Goal: Book appointment/travel/reservation

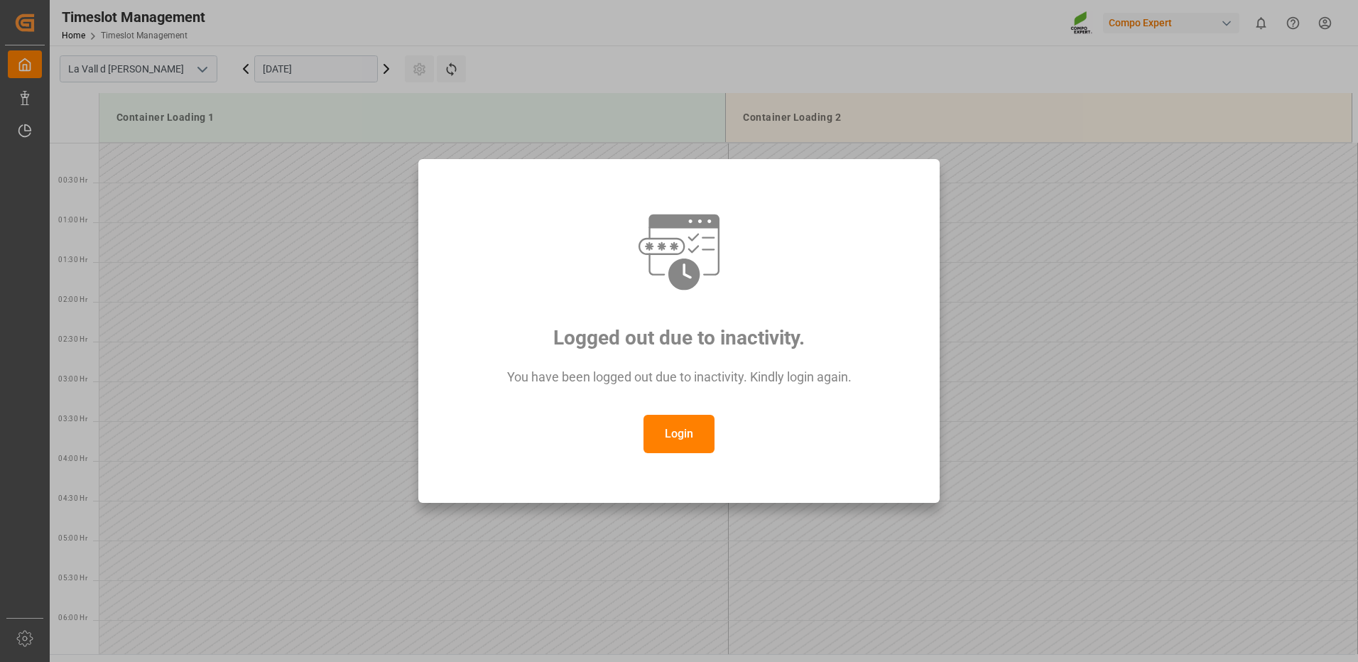
scroll to position [138, 0]
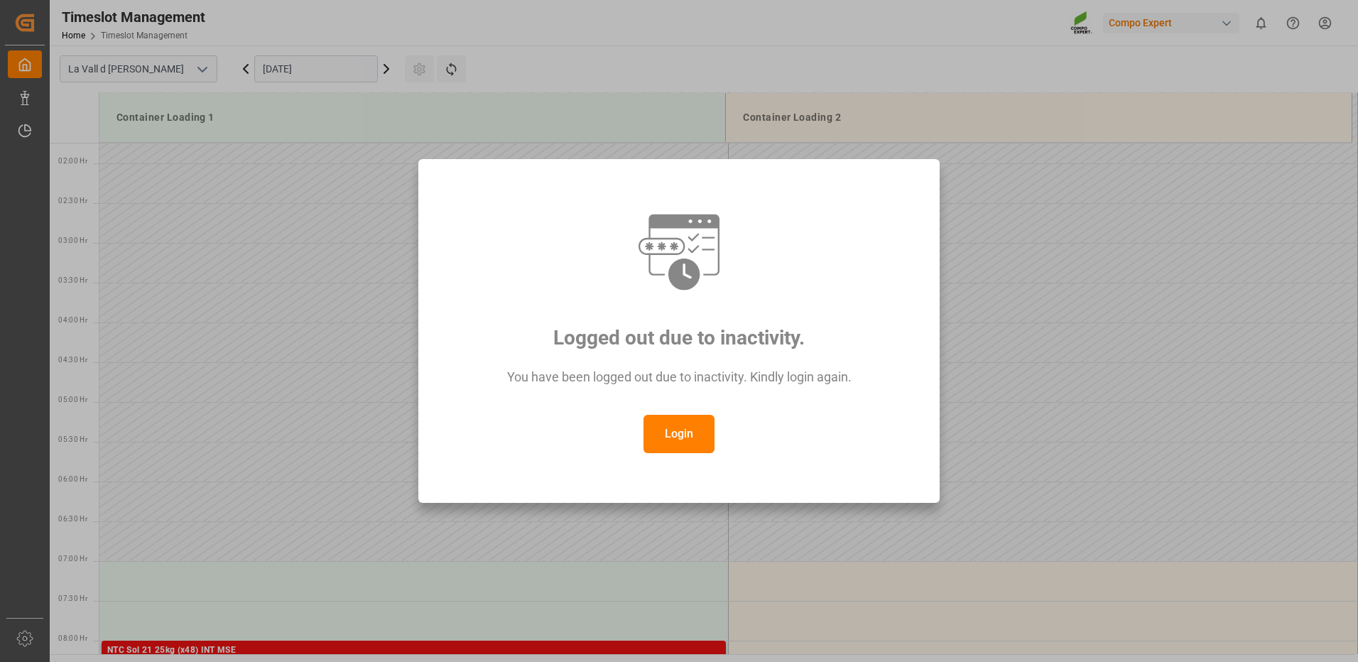
click at [329, 72] on div "Logged out due to inactivity. You have been logged out due to inactivity. Kindl…" at bounding box center [679, 331] width 1358 height 662
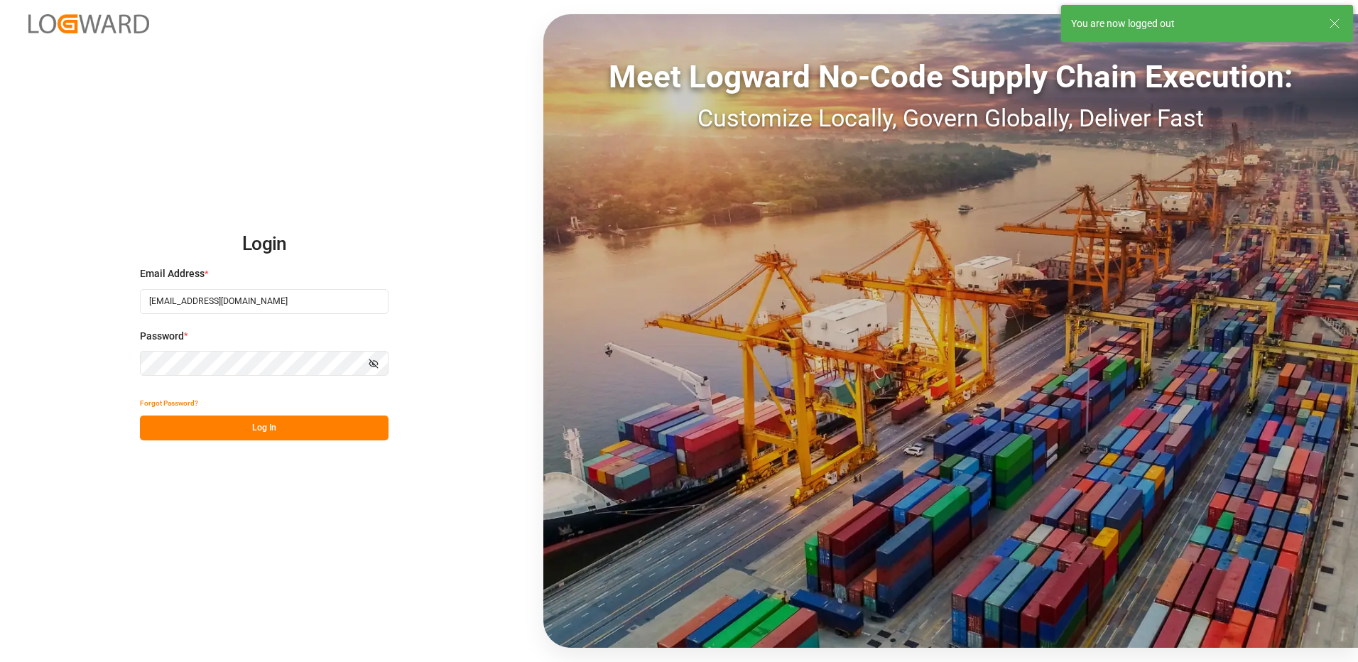
click at [321, 430] on button "Log In" at bounding box center [264, 427] width 249 height 25
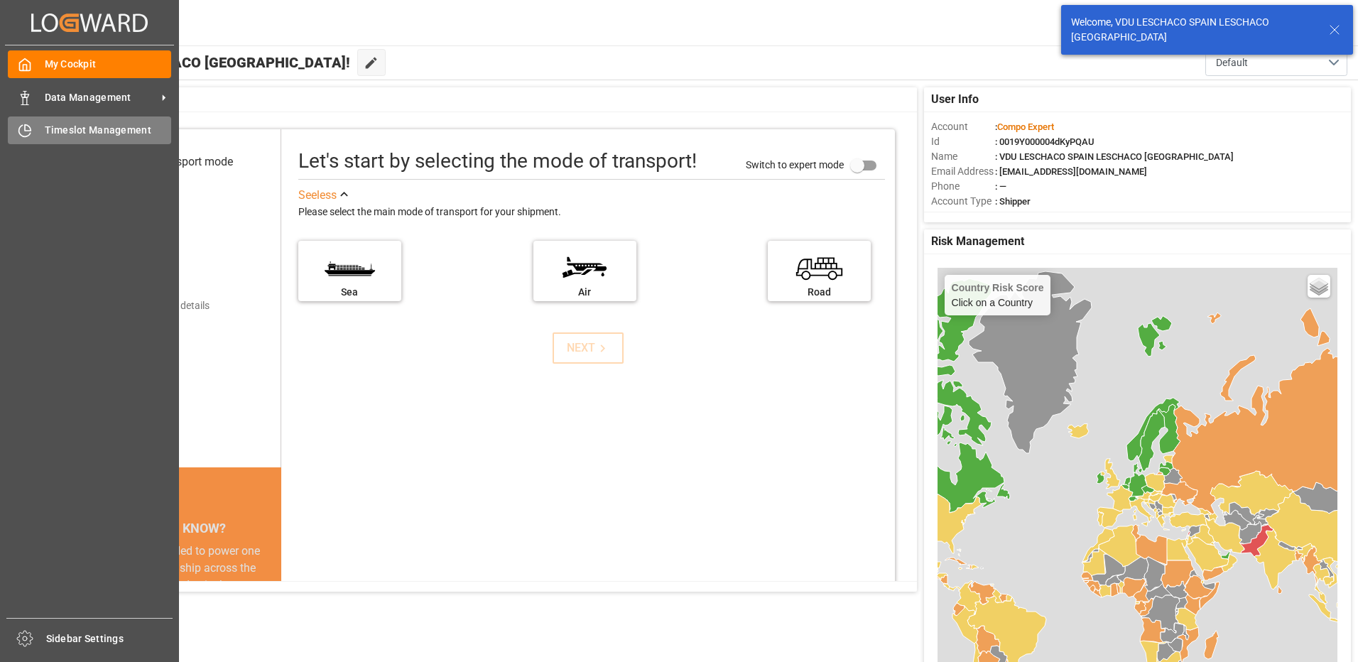
click at [21, 130] on icon at bounding box center [25, 131] width 14 height 14
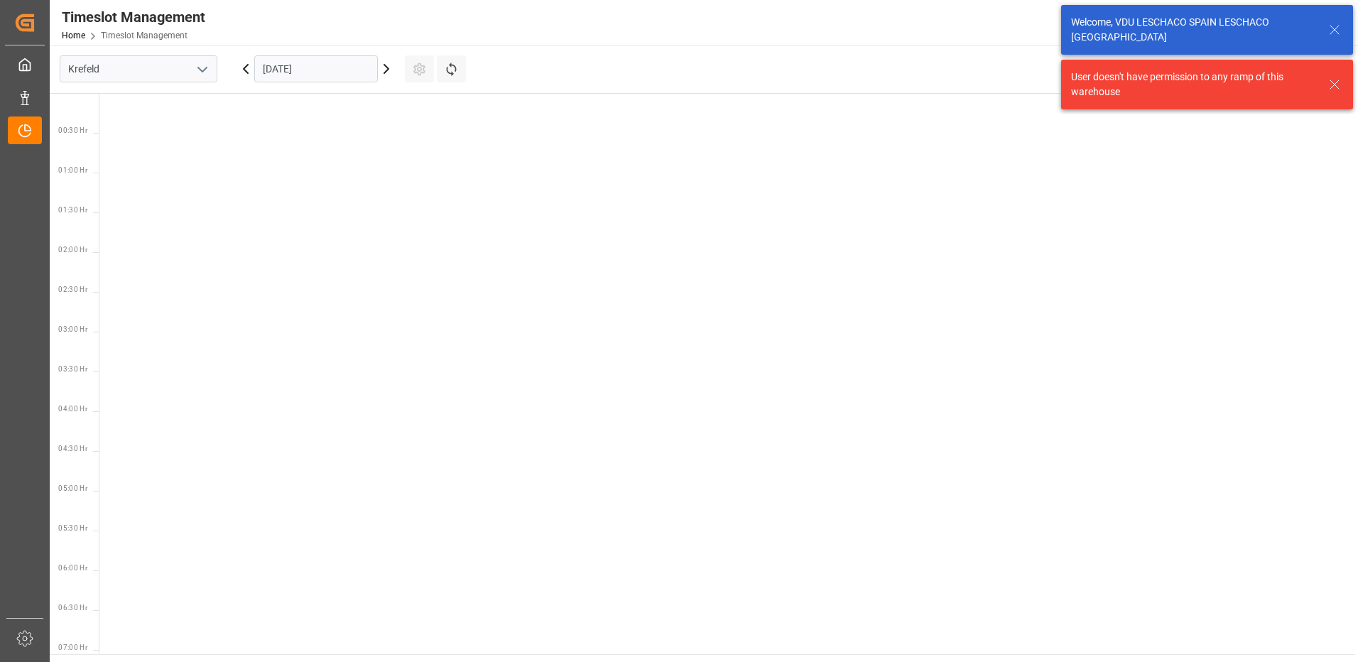
scroll to position [816, 0]
click at [205, 70] on icon "open menu" at bounding box center [202, 69] width 17 height 17
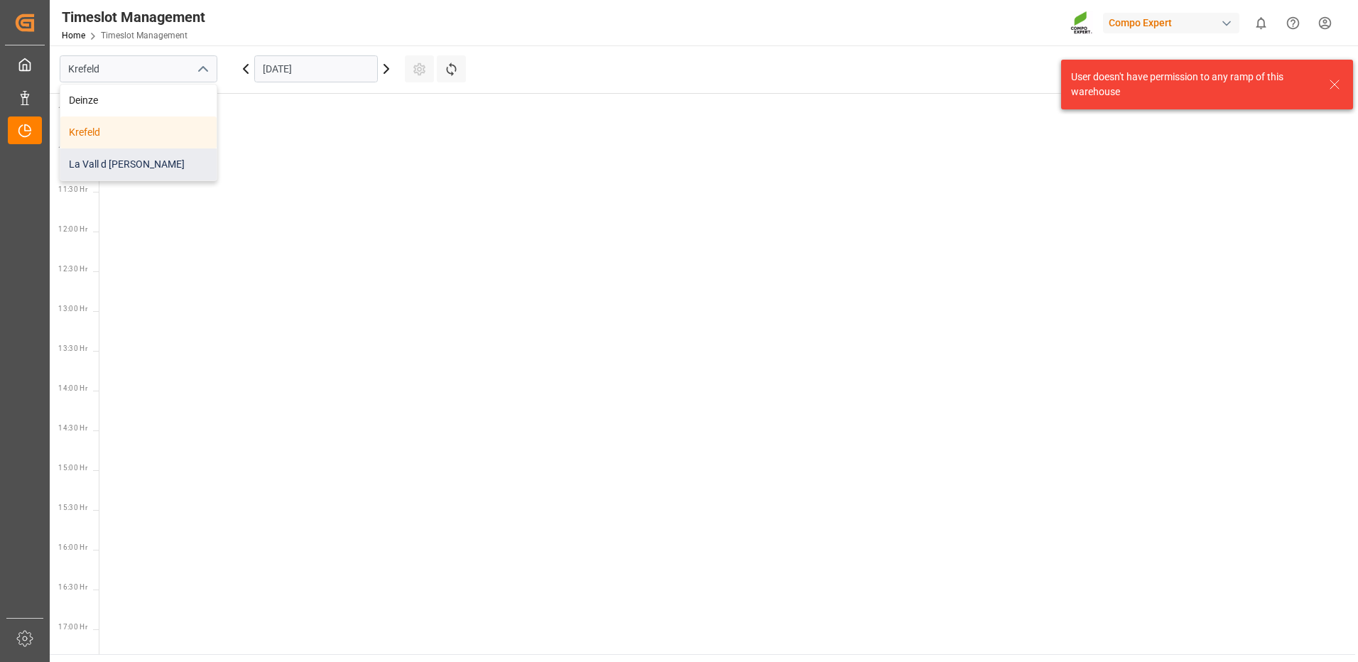
click at [136, 170] on div "La Vall d [PERSON_NAME]" at bounding box center [138, 164] width 156 height 32
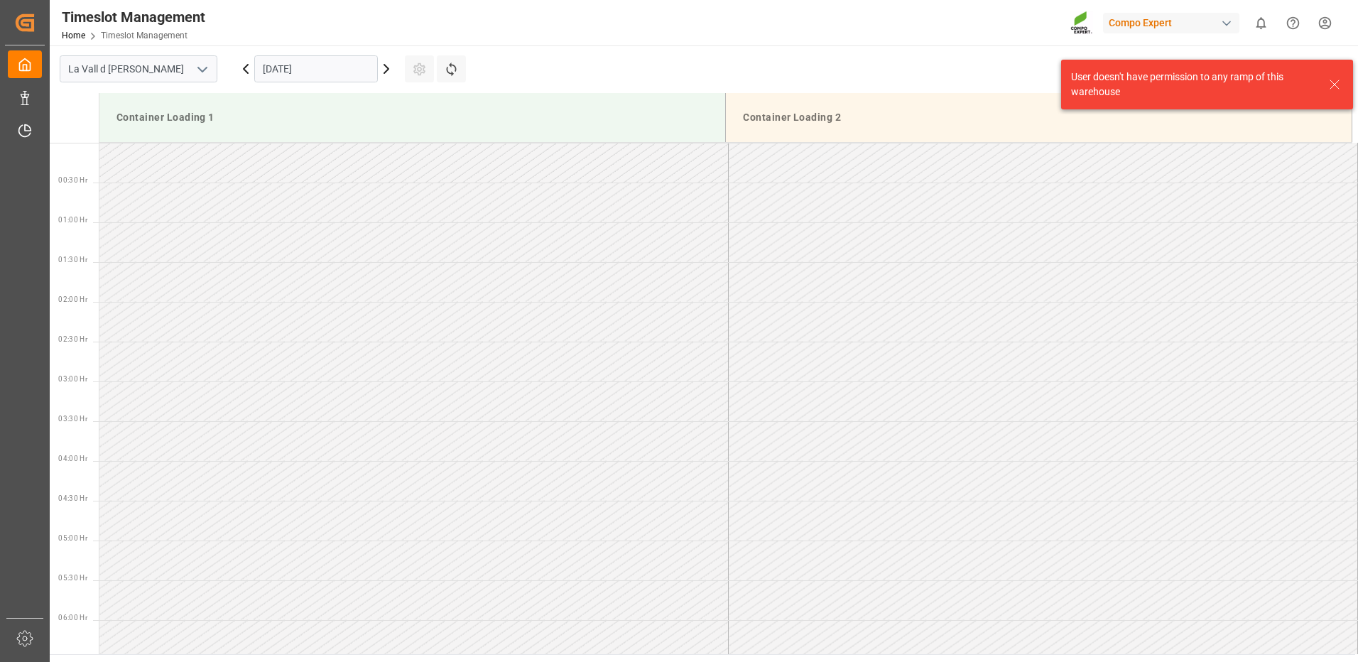
scroll to position [866, 0]
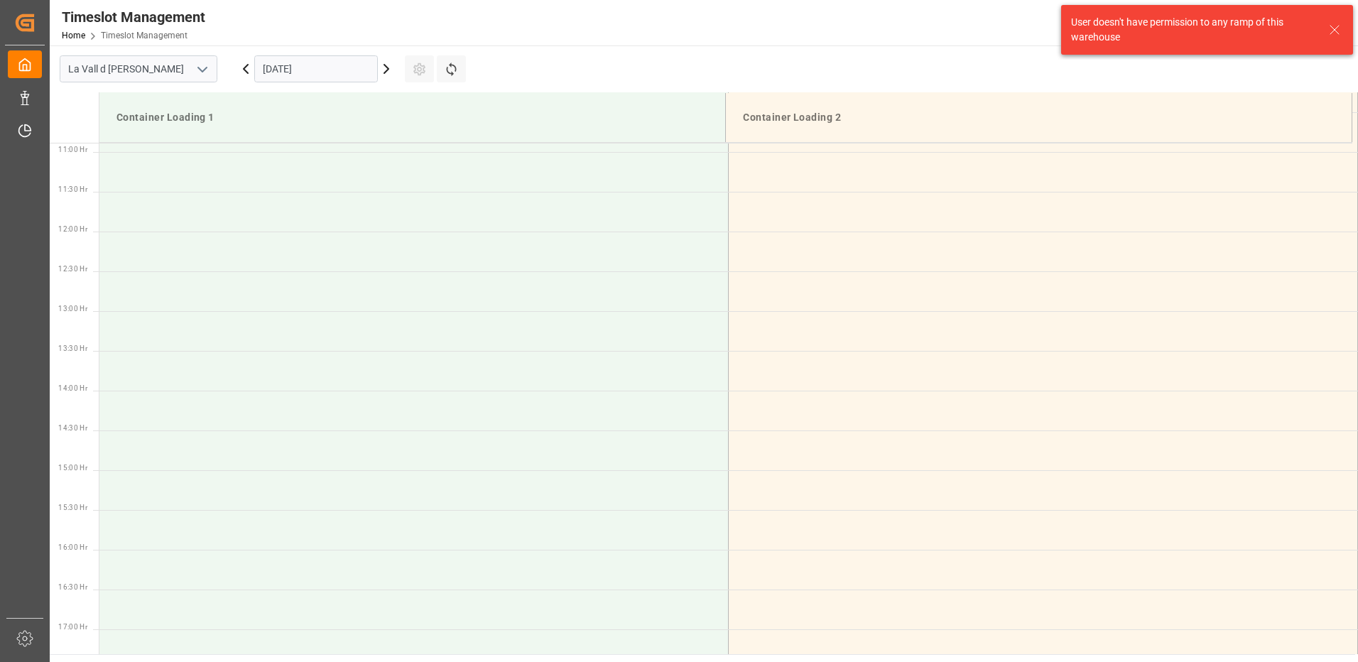
click at [302, 67] on input "[DATE]" at bounding box center [316, 68] width 124 height 27
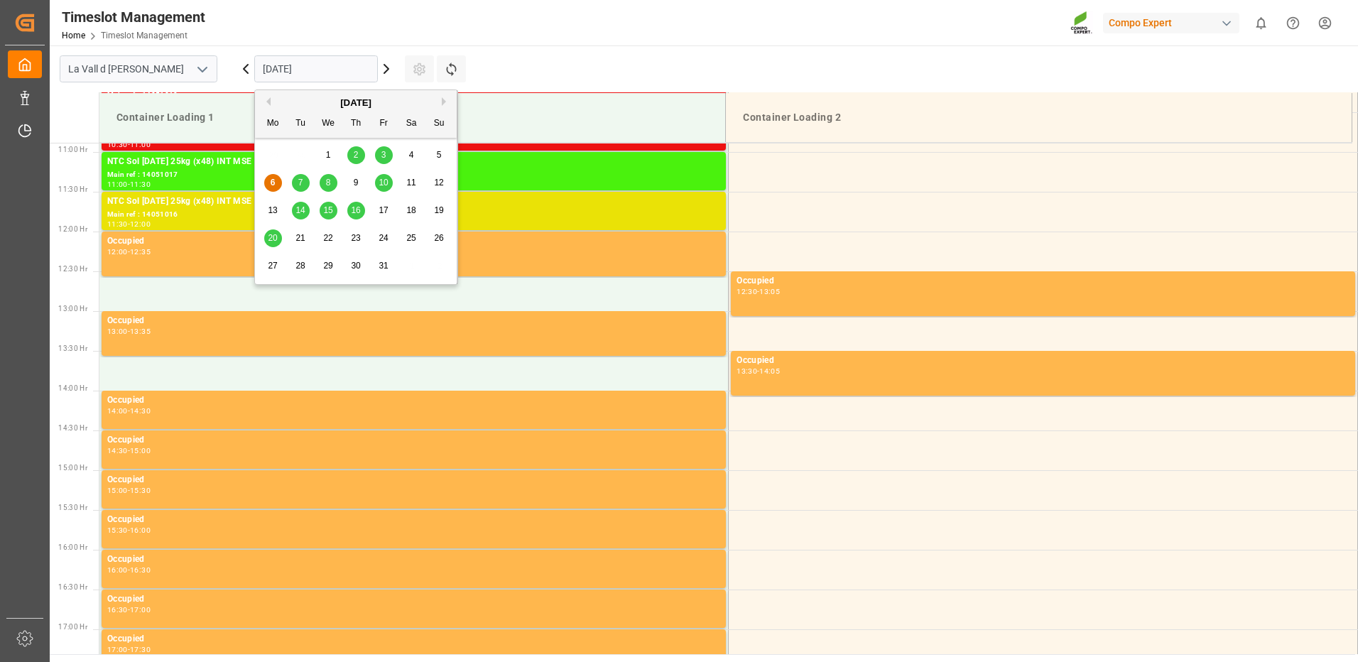
click at [271, 214] on span "13" at bounding box center [272, 210] width 9 height 10
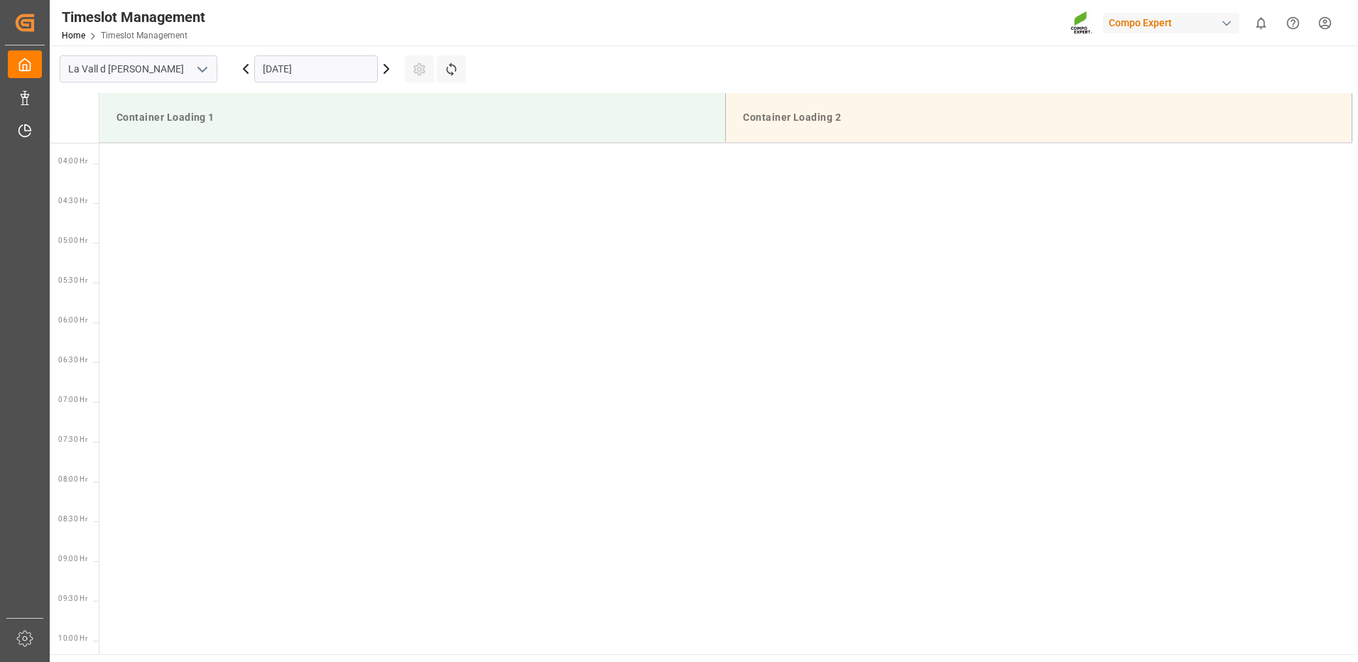
scroll to position [0, 0]
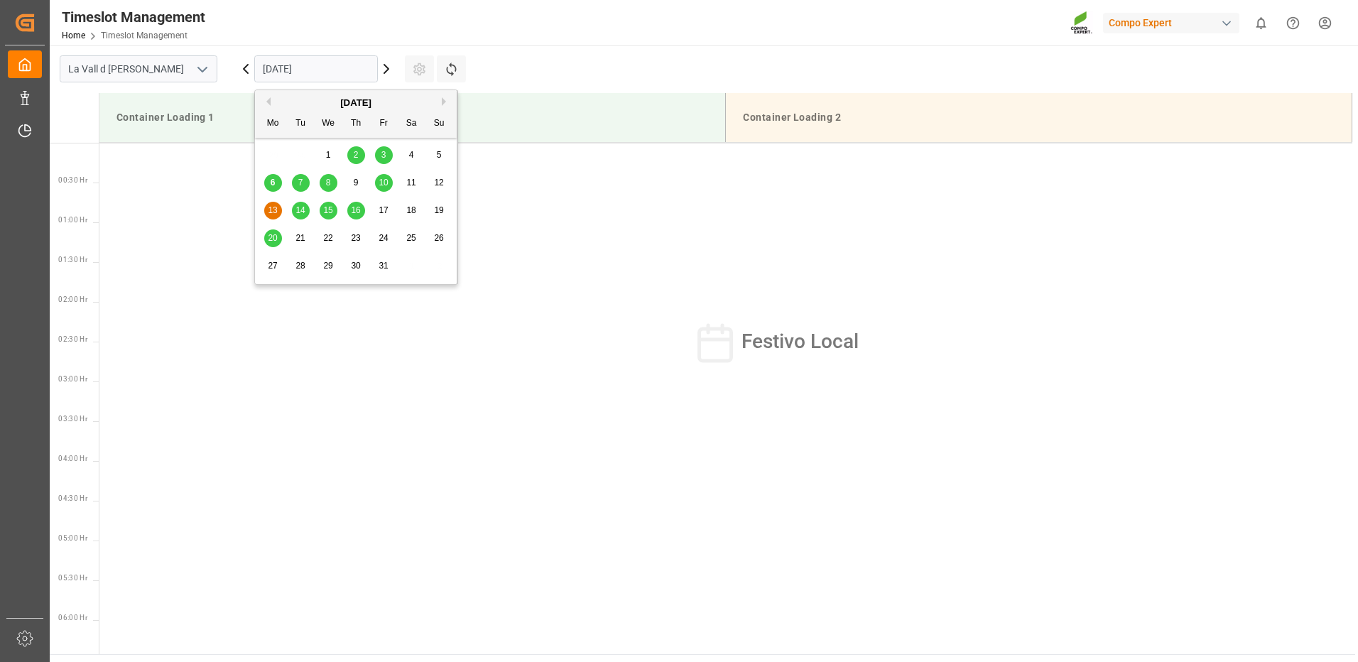
click at [346, 64] on input "[DATE]" at bounding box center [316, 68] width 124 height 27
click at [303, 236] on span "21" at bounding box center [299, 238] width 9 height 10
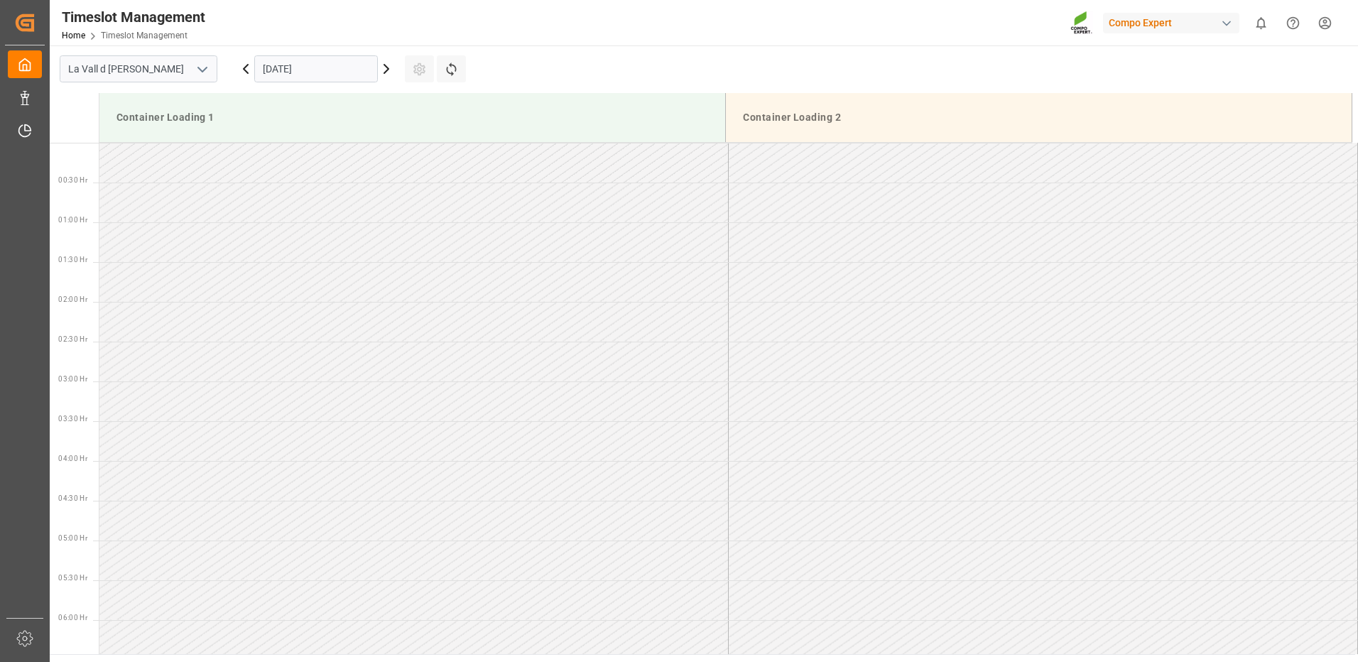
scroll to position [866, 0]
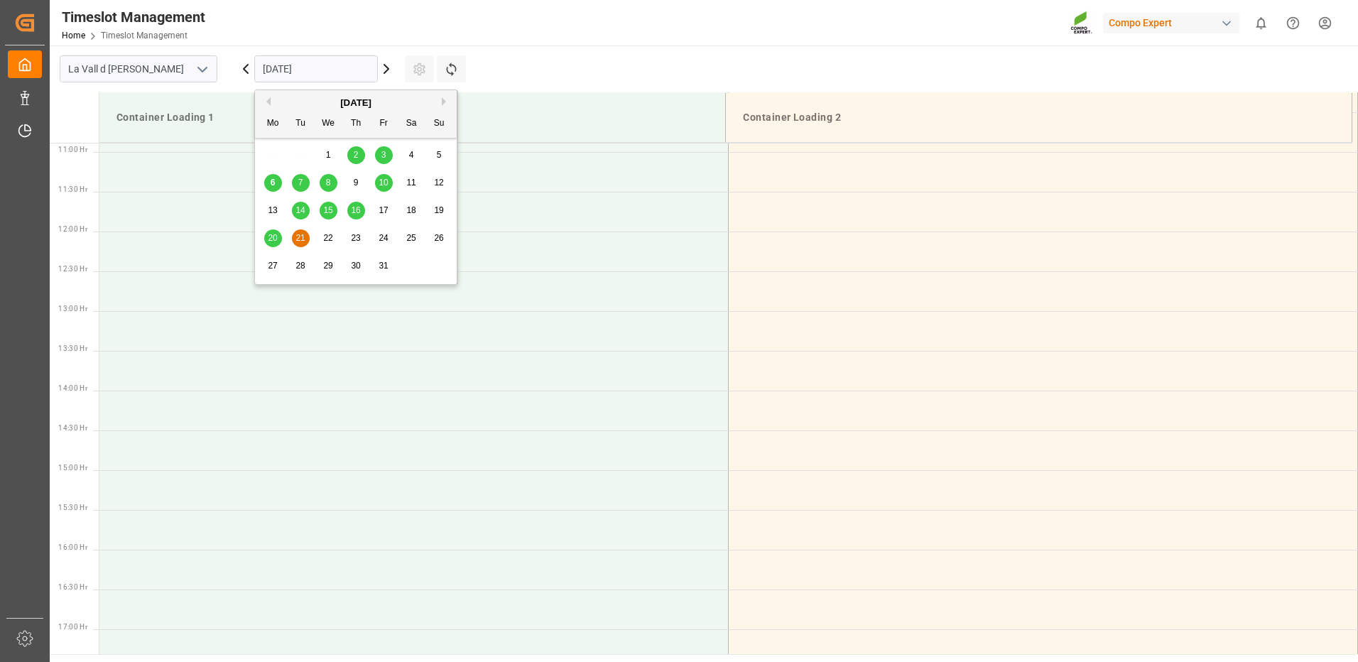
click at [285, 62] on input "[DATE]" at bounding box center [316, 68] width 124 height 27
click at [304, 212] on span "14" at bounding box center [299, 210] width 9 height 10
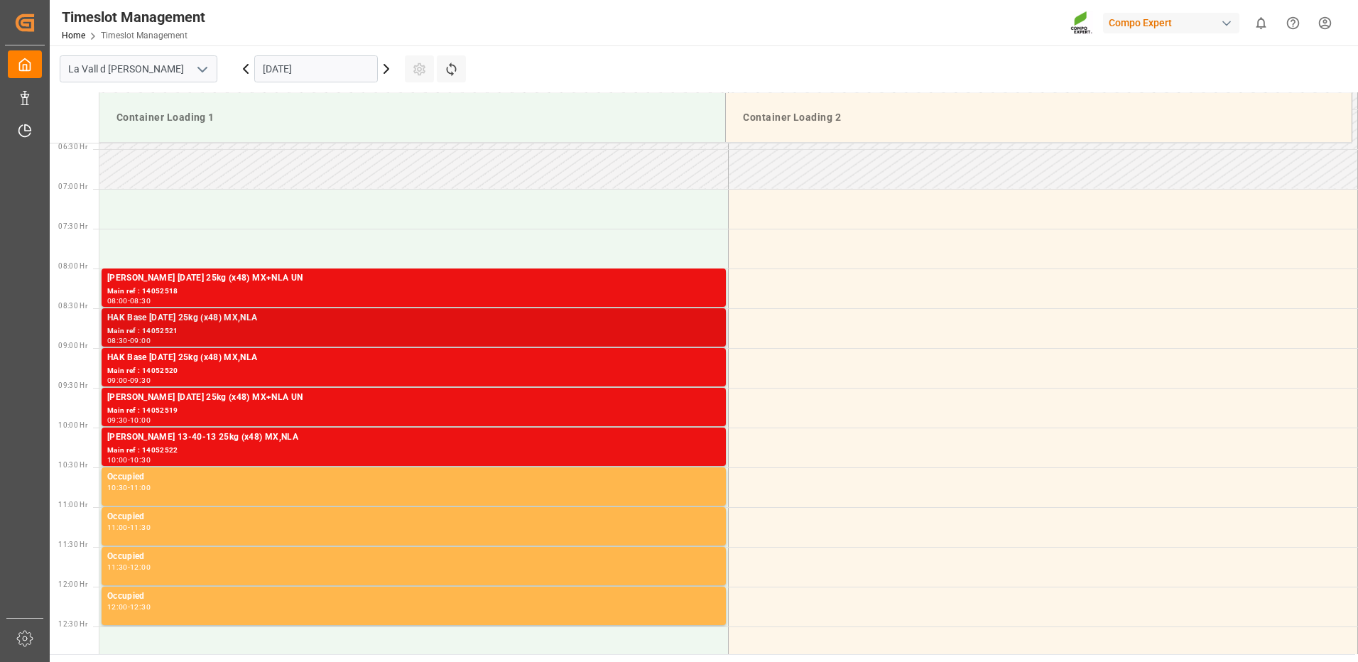
scroll to position [653, 0]
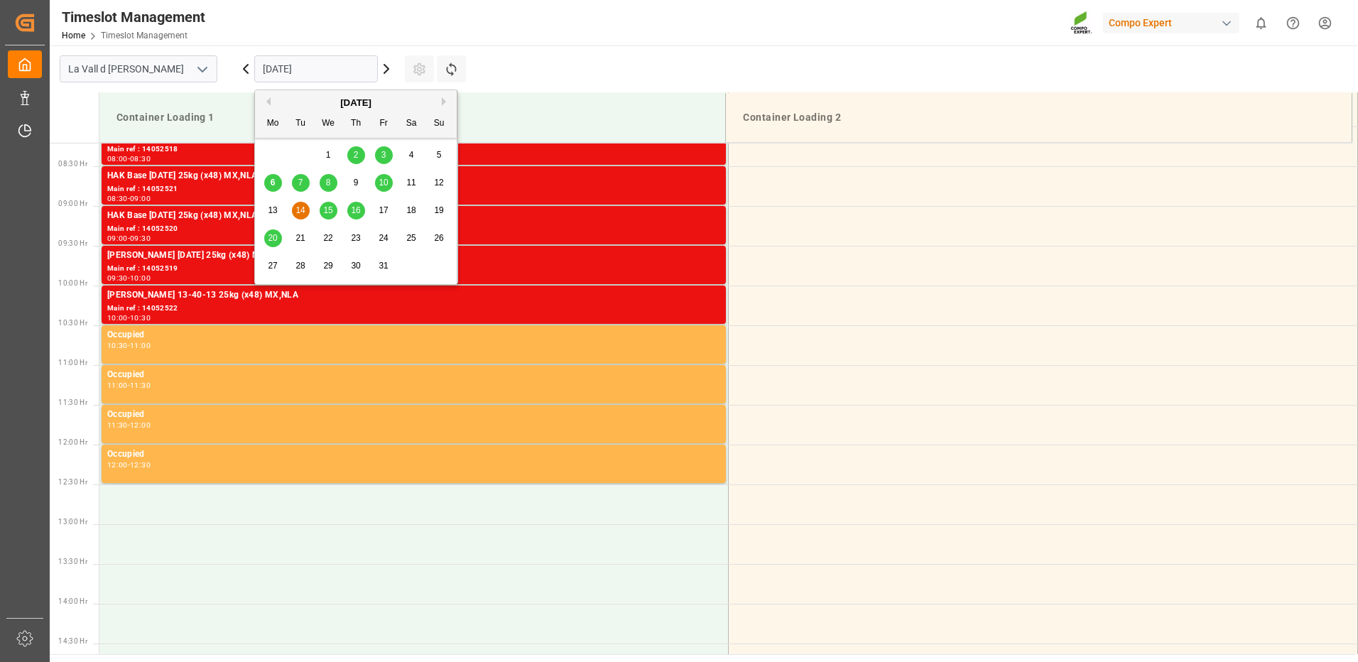
click at [304, 71] on input "[DATE]" at bounding box center [316, 68] width 124 height 27
click at [325, 213] on span "15" at bounding box center [327, 210] width 9 height 10
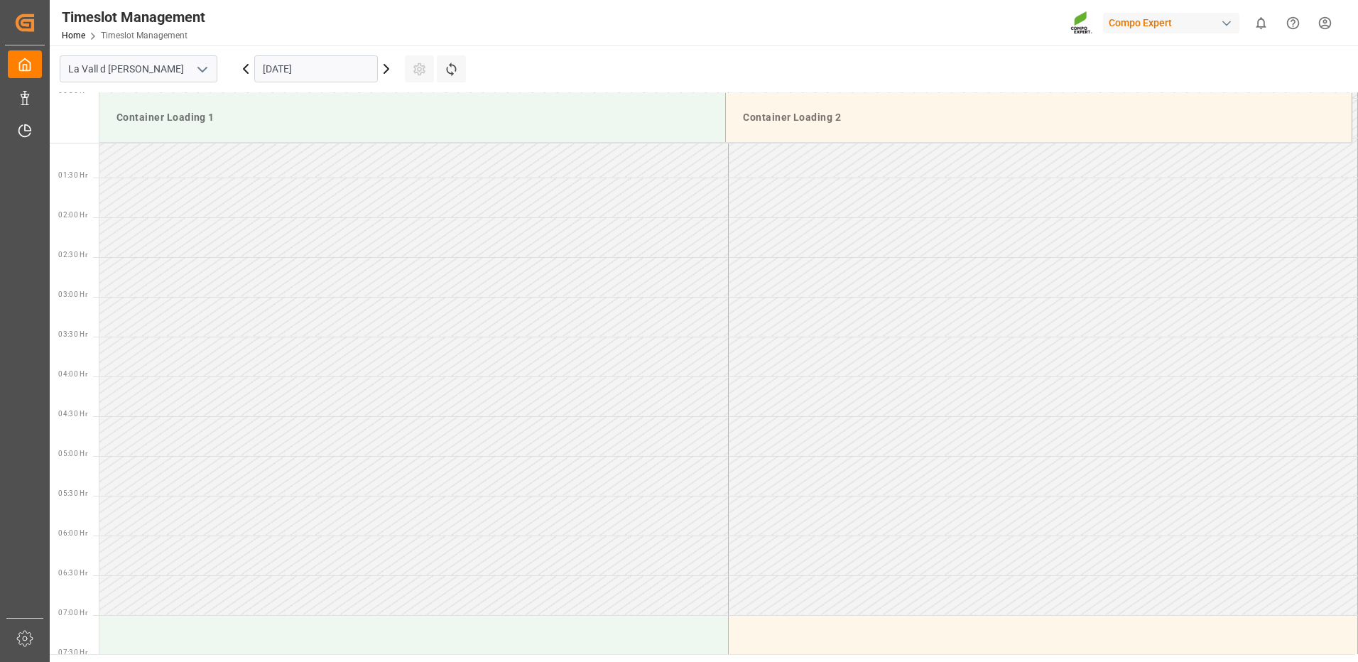
scroll to position [0, 0]
